Goal: Use online tool/utility: Utilize a website feature to perform a specific function

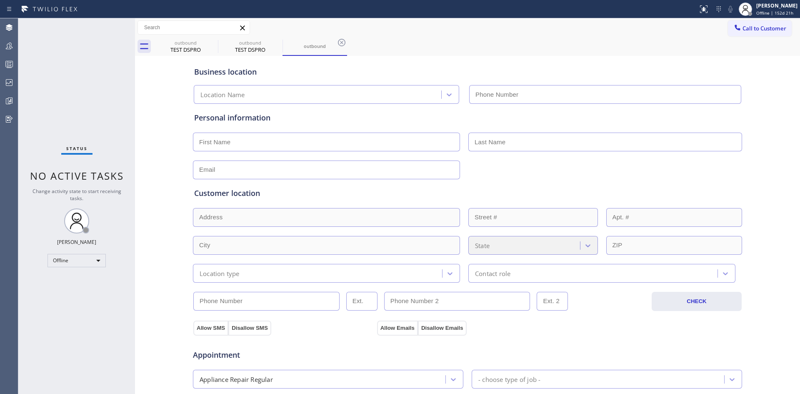
type input "[PHONE_NUMBER]"
drag, startPoint x: 10, startPoint y: 100, endPoint x: 15, endPoint y: 103, distance: 5.9
click at [10, 100] on icon at bounding box center [9, 101] width 10 height 10
type input "[PHONE_NUMBER]"
click at [9, 101] on icon at bounding box center [10, 100] width 2 height 3
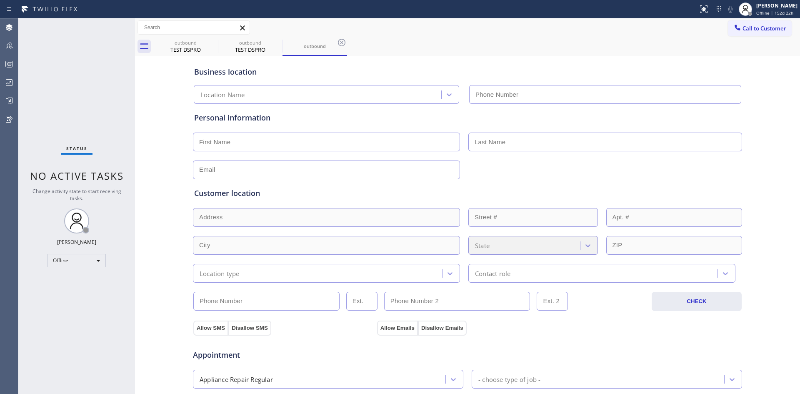
type input "[PHONE_NUMBER]"
click at [8, 101] on icon at bounding box center [10, 101] width 5 height 6
type input "[PHONE_NUMBER]"
click at [11, 101] on icon at bounding box center [10, 100] width 2 height 3
